Goal: Task Accomplishment & Management: Manage account settings

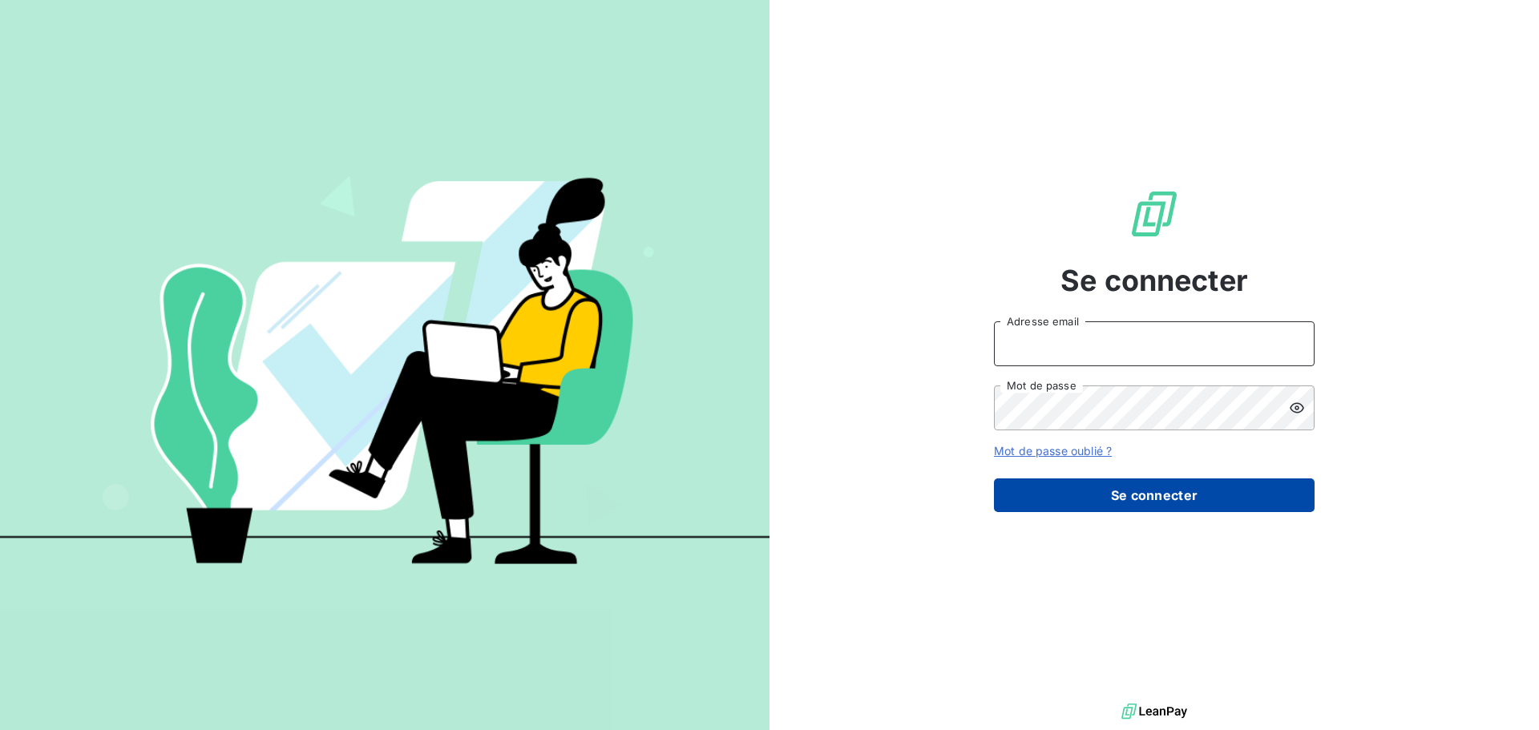
type input "[PERSON_NAME][EMAIL_ADDRESS][DOMAIN_NAME]"
click at [1161, 500] on button "Se connecter" at bounding box center [1154, 496] width 321 height 34
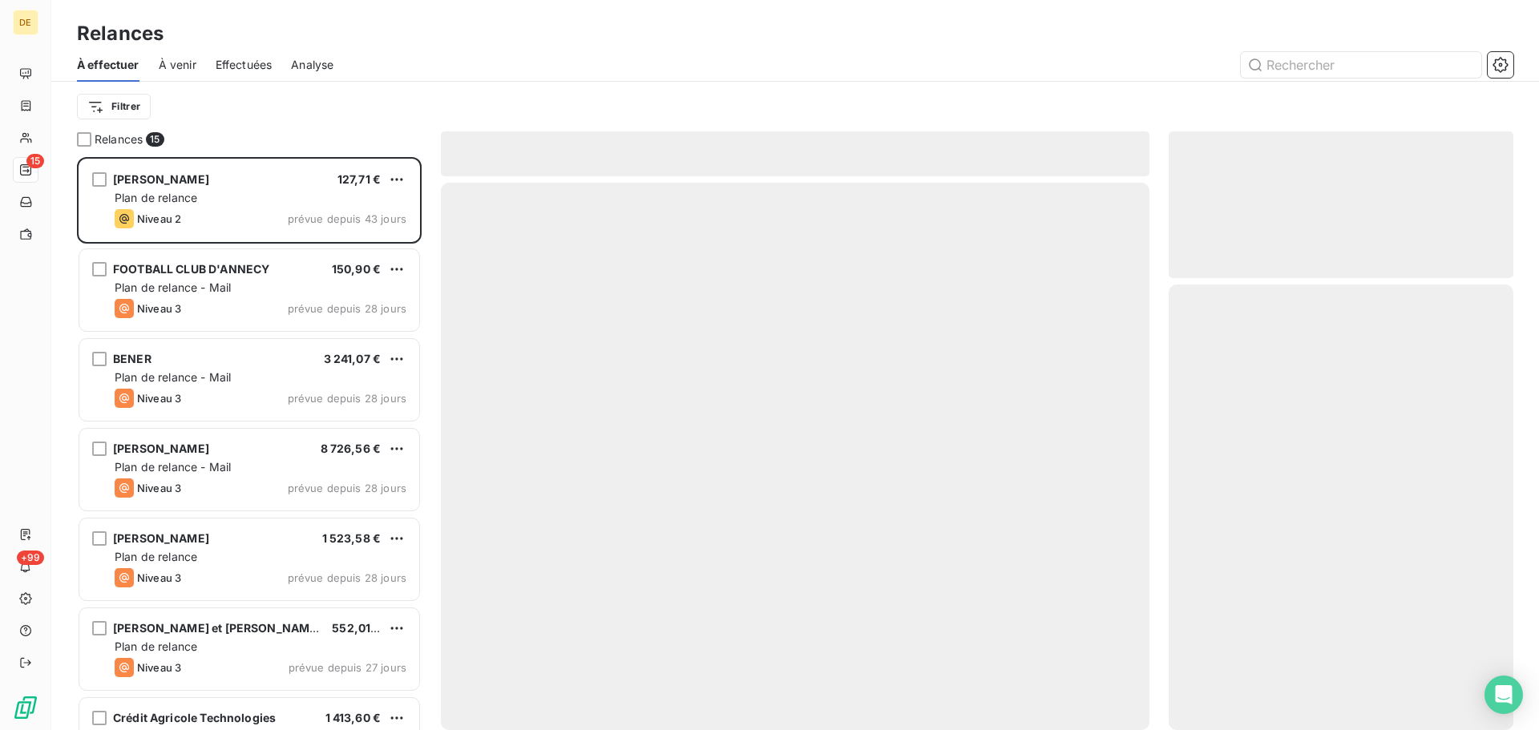
scroll to position [561, 333]
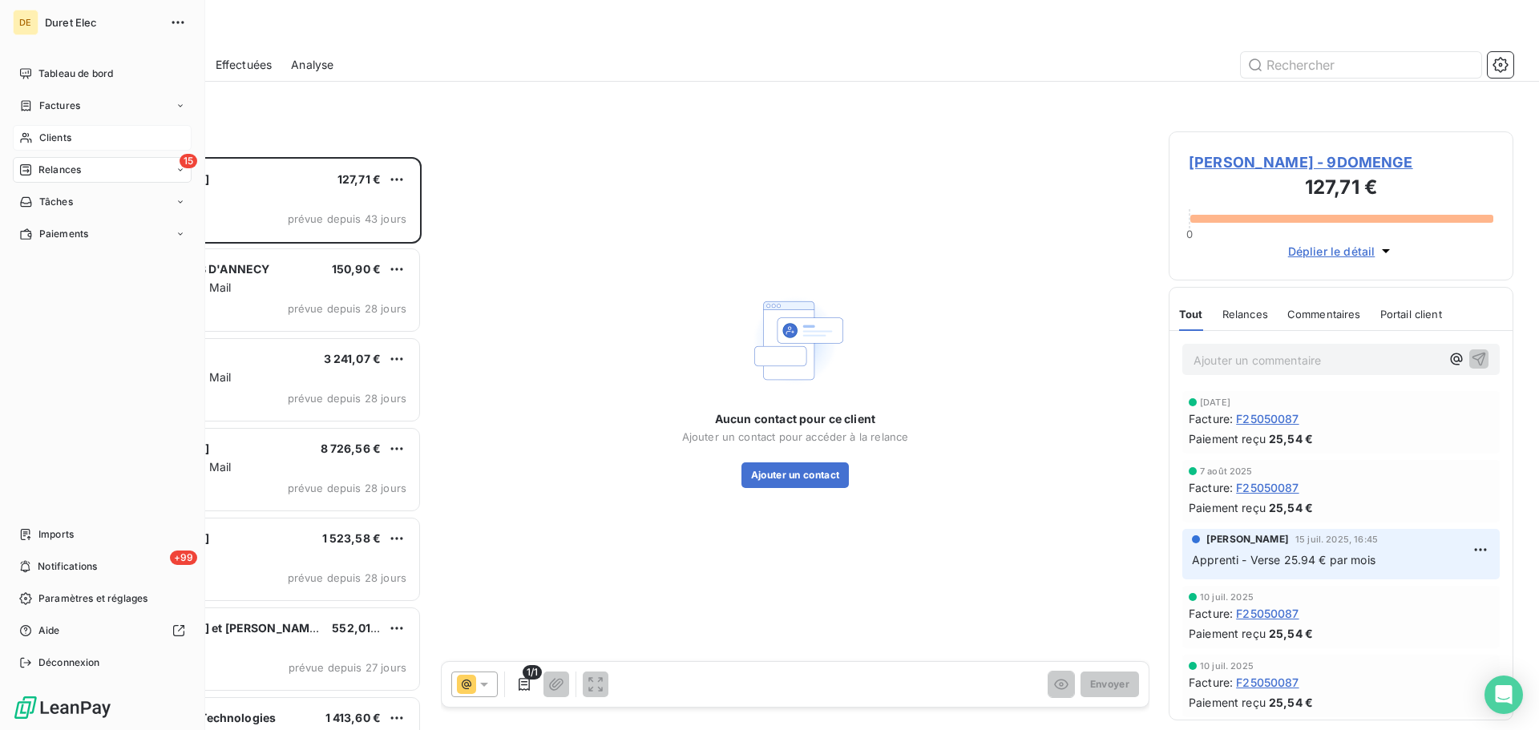
click at [52, 139] on span "Clients" at bounding box center [55, 138] width 32 height 14
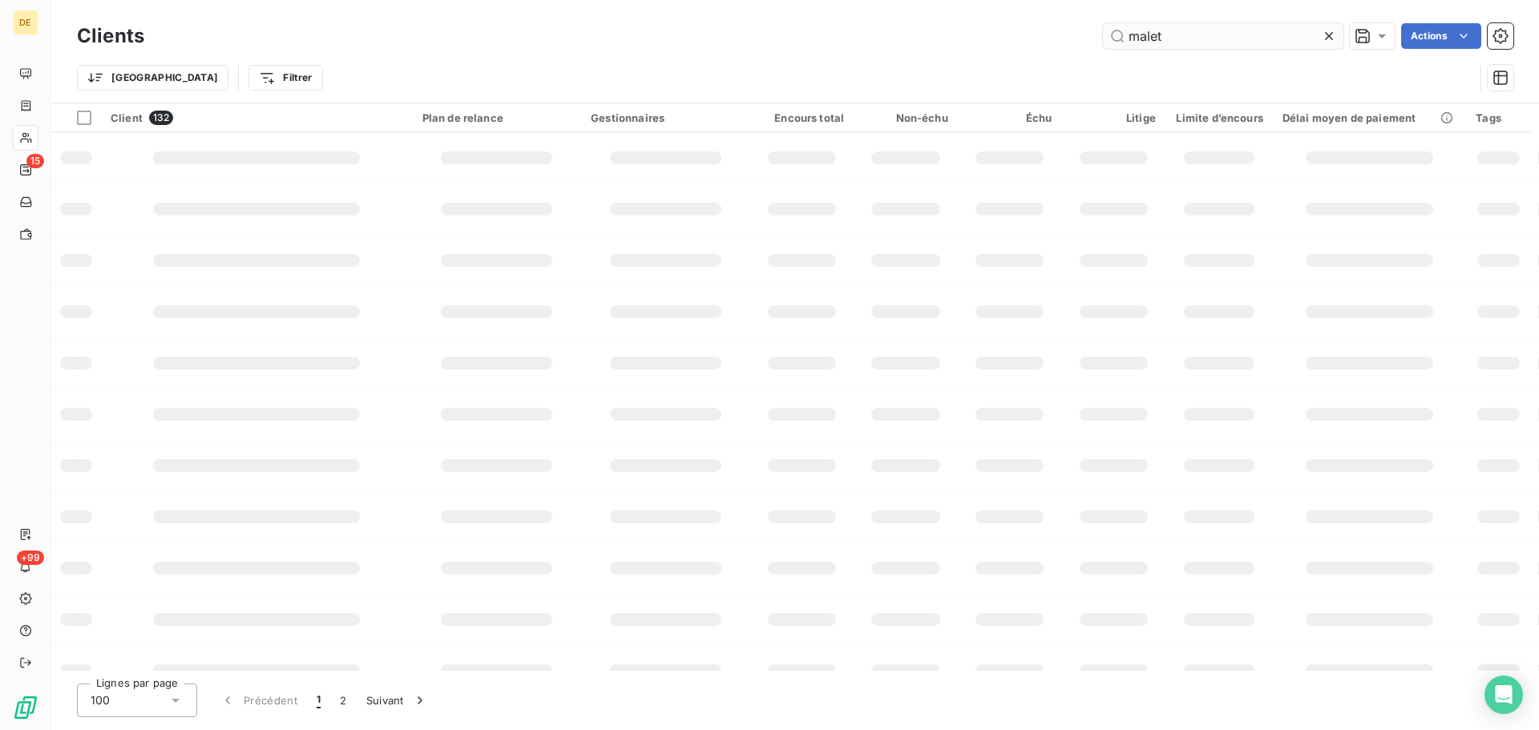
type input "malet"
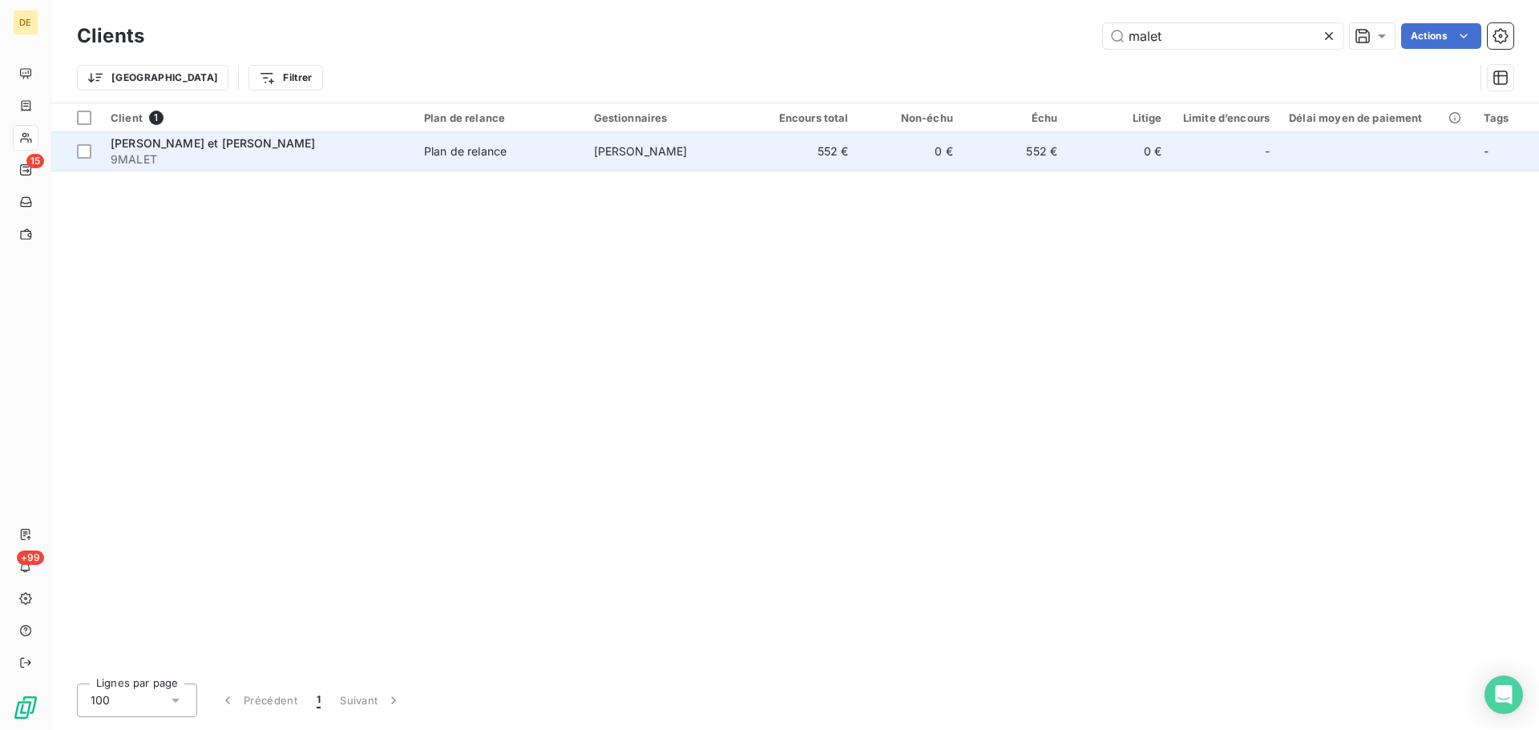
click at [469, 151] on div "Plan de relance" at bounding box center [465, 151] width 83 height 16
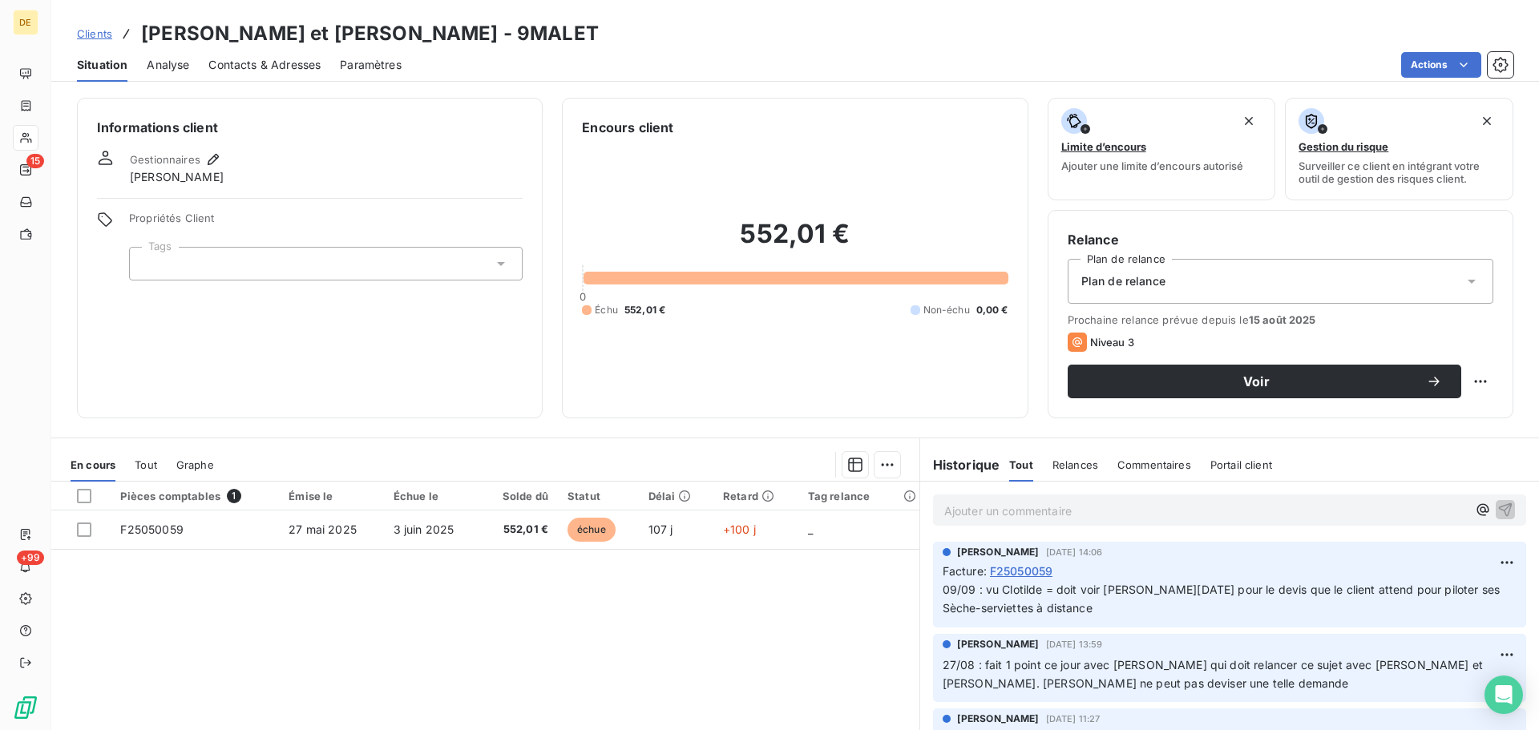
click at [944, 509] on p "Ajouter un commentaire ﻿" at bounding box center [1205, 511] width 523 height 20
drag, startPoint x: 939, startPoint y: 512, endPoint x: 1273, endPoint y: 455, distance: 338.3
click at [1320, 423] on div "Informations client Gestionnaires [PERSON_NAME] Propriétés Client Tags Encours …" at bounding box center [795, 409] width 1488 height 642
click at [944, 511] on span "11/09 : appel du client savoir où en est son devis." at bounding box center [1076, 510] width 264 height 14
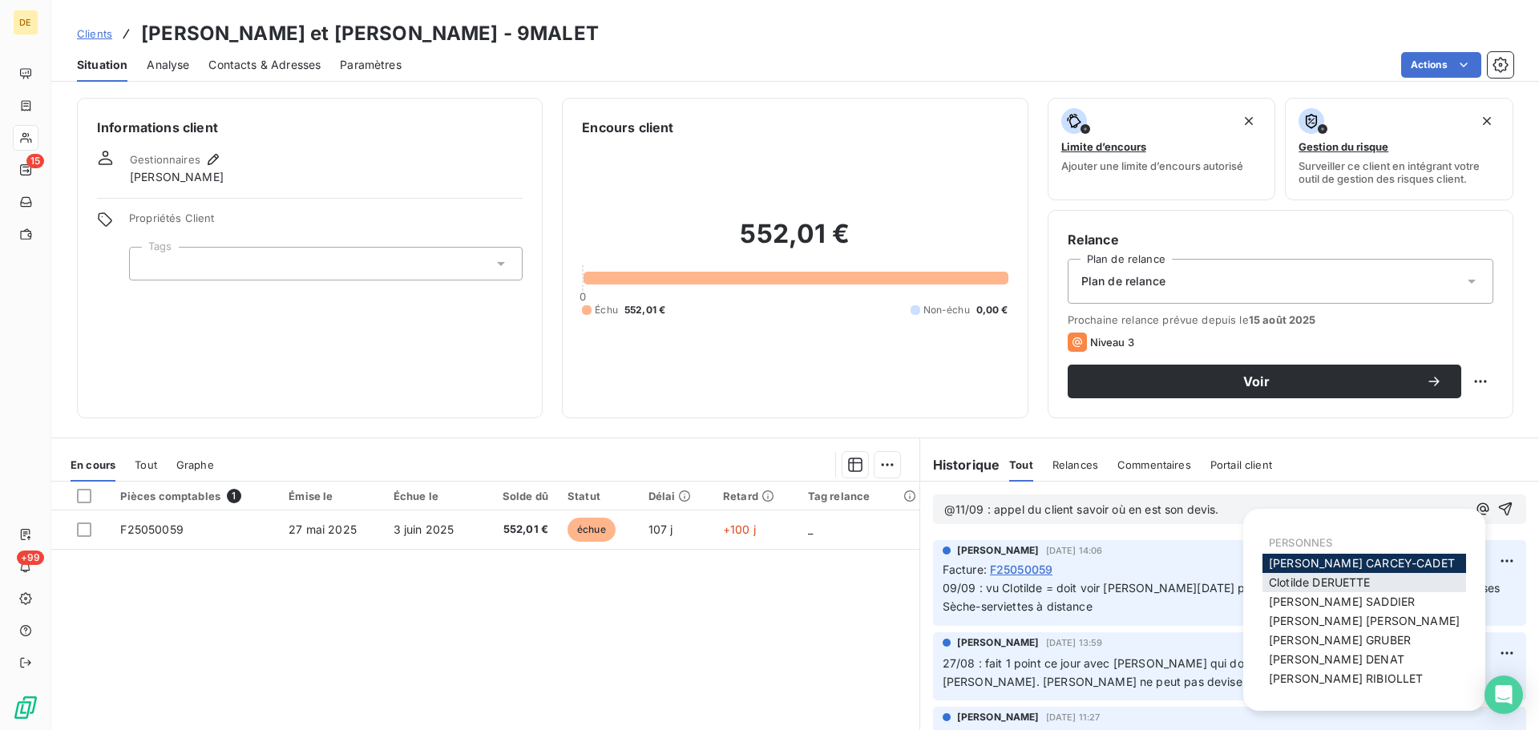
click at [1355, 578] on span "[PERSON_NAME]" at bounding box center [1320, 582] width 102 height 14
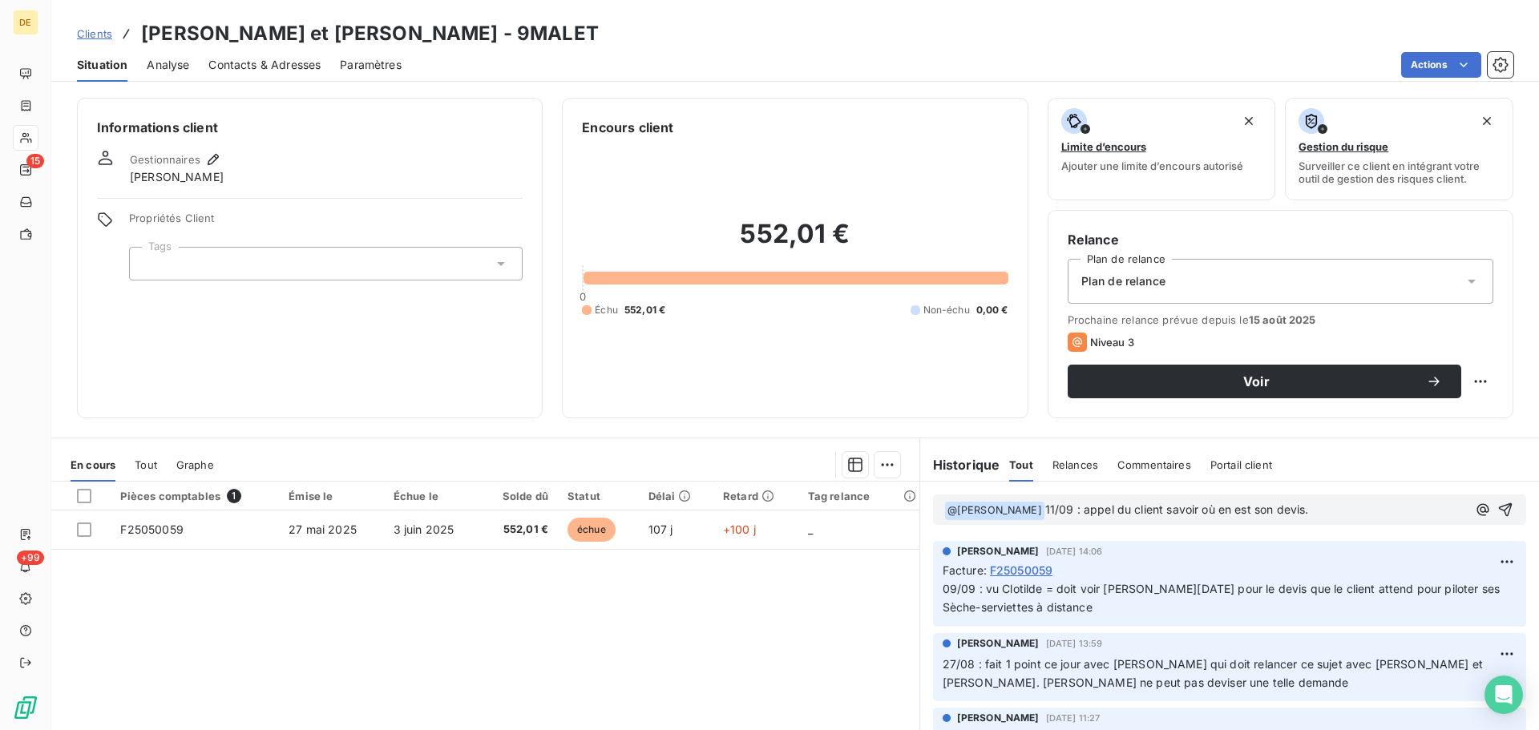
click at [1340, 507] on p "﻿ @ [PERSON_NAME] ﻿ 11/09 : appel du client savoir où en est son devis." at bounding box center [1205, 510] width 523 height 19
click at [1499, 506] on icon "button" at bounding box center [1506, 510] width 14 height 14
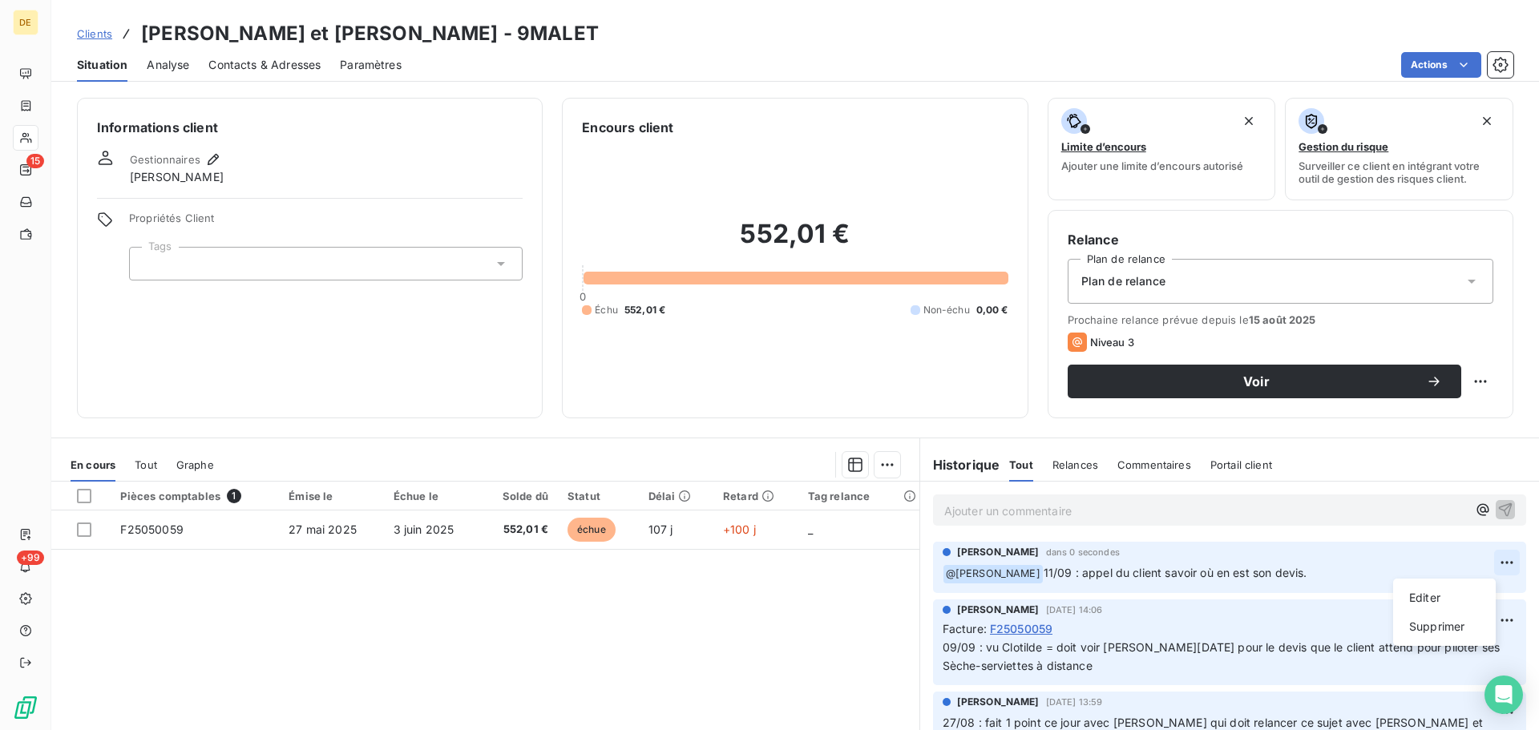
click at [1490, 559] on html "DE 15 +99 Clients [PERSON_NAME] et [PERSON_NAME] - 9MALET Situation Analyse Con…" at bounding box center [769, 365] width 1539 height 730
click at [1433, 597] on div "Editer" at bounding box center [1444, 598] width 90 height 26
drag, startPoint x: 1161, startPoint y: 571, endPoint x: 1281, endPoint y: 595, distance: 121.7
click at [1162, 571] on span "11/09 : appel du client savoir où en est son devis." at bounding box center [1176, 573] width 264 height 14
click at [1499, 570] on icon "button" at bounding box center [1507, 573] width 16 height 16
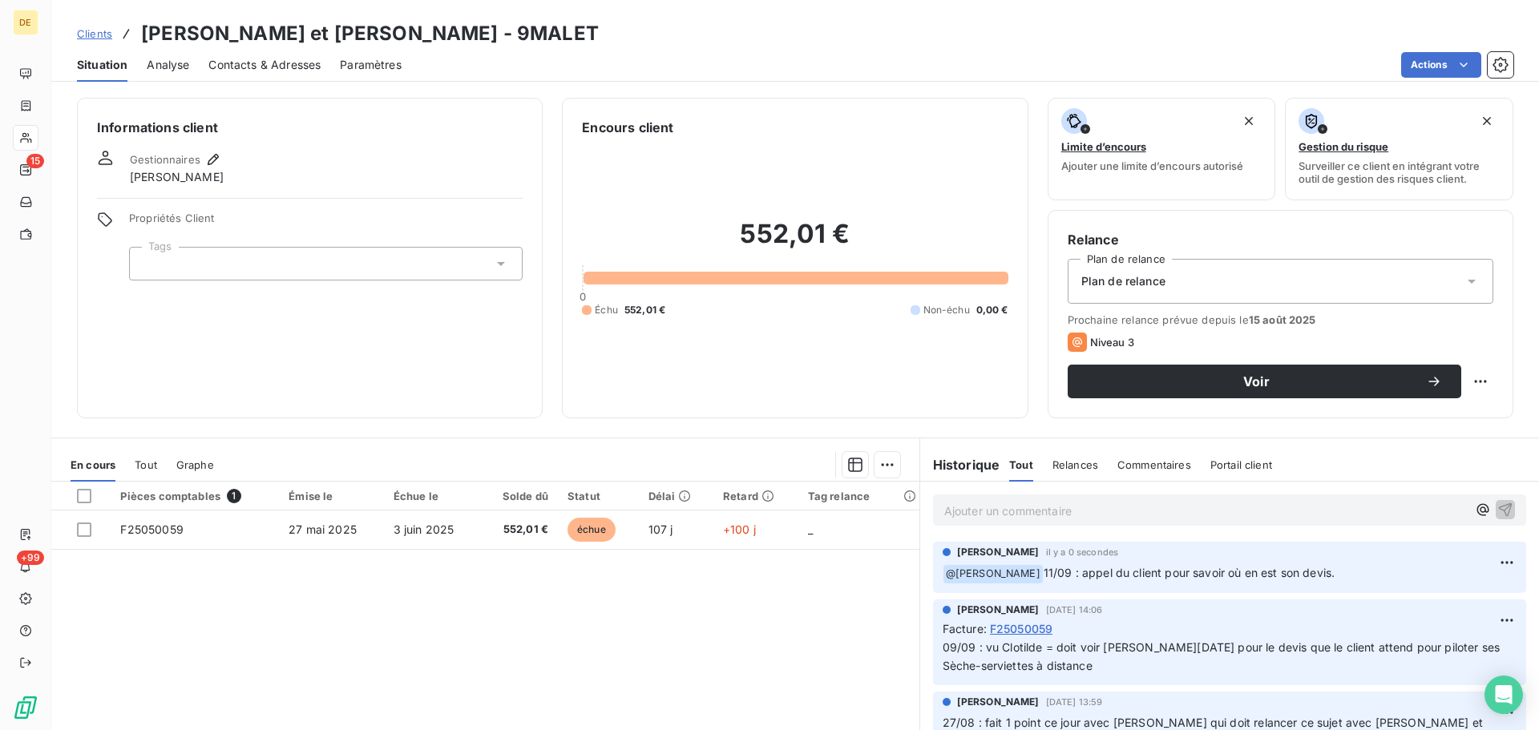
click at [959, 505] on div "Ajouter un commentaire ﻿" at bounding box center [1205, 510] width 523 height 22
click at [959, 512] on p "Ajouter un commentaire ﻿" at bounding box center [1205, 511] width 523 height 20
click at [1497, 514] on icon "button" at bounding box center [1505, 509] width 16 height 16
